Goal: Task Accomplishment & Management: Manage account settings

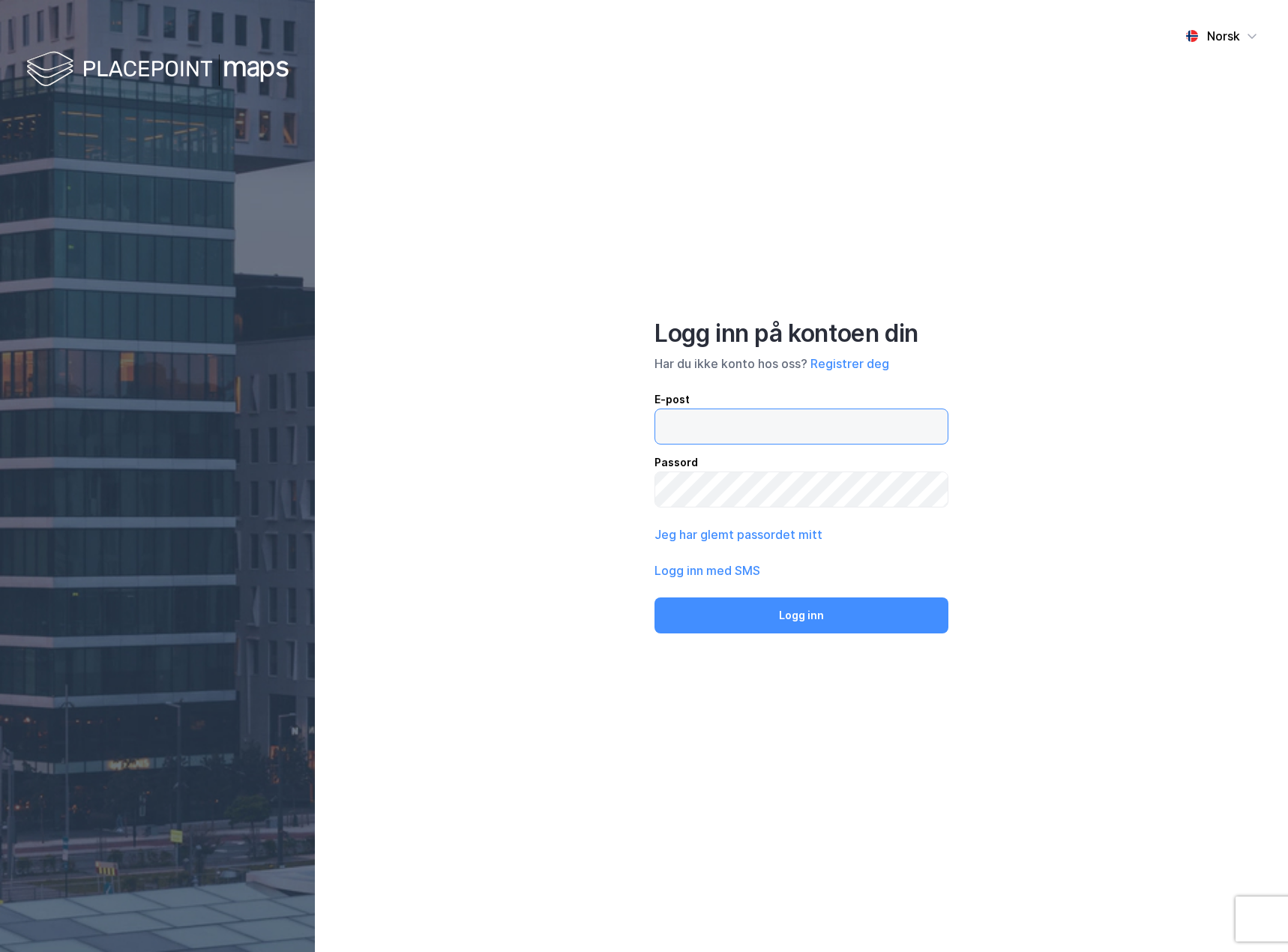
click at [764, 416] on input "email" at bounding box center [801, 426] width 292 height 35
type input "[PERSON_NAME][EMAIL_ADDRESS][DOMAIN_NAME]"
click at [741, 533] on button "Jeg har glemt passordet mitt" at bounding box center [738, 534] width 168 height 18
